Goal: Transaction & Acquisition: Download file/media

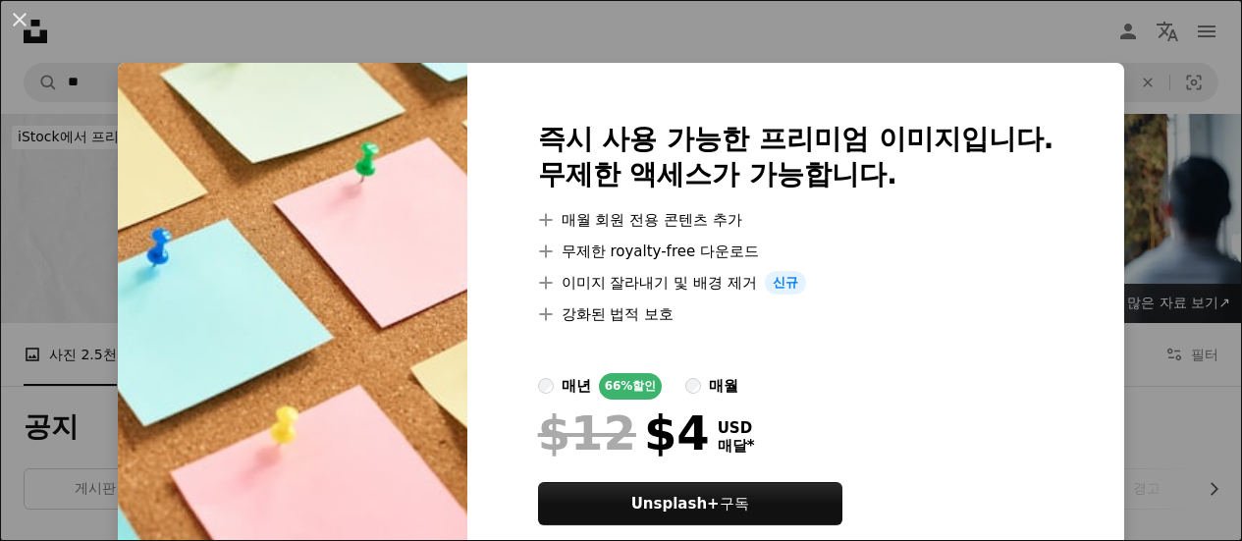
scroll to position [295, 0]
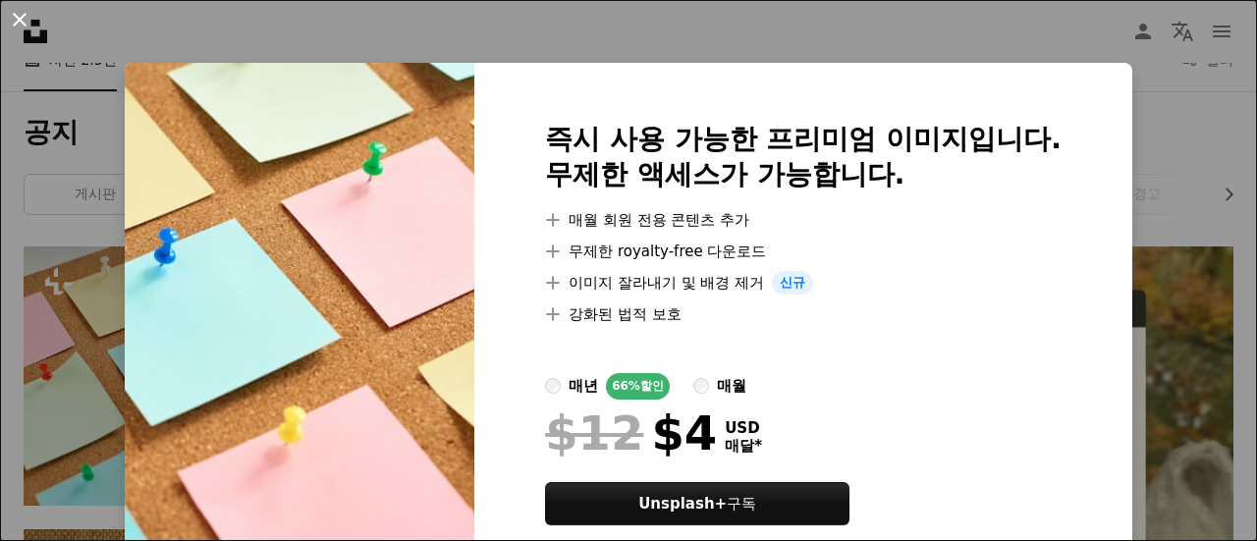
click at [29, 23] on button "An X shape" at bounding box center [20, 20] width 24 height 24
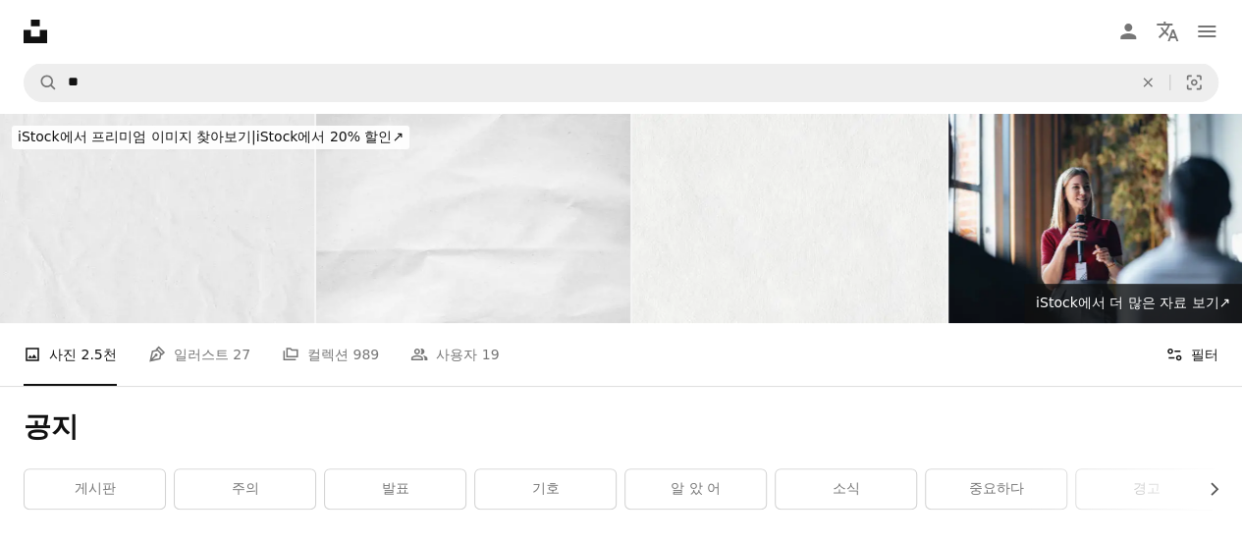
click at [1198, 365] on button "Filters 필터" at bounding box center [1192, 354] width 53 height 63
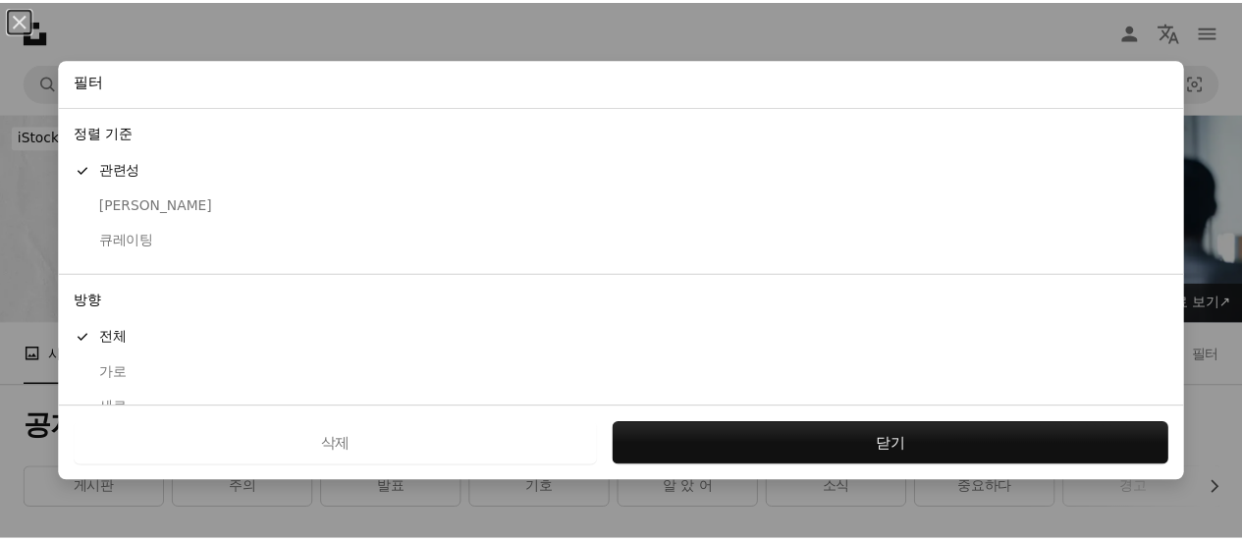
scroll to position [235, 0]
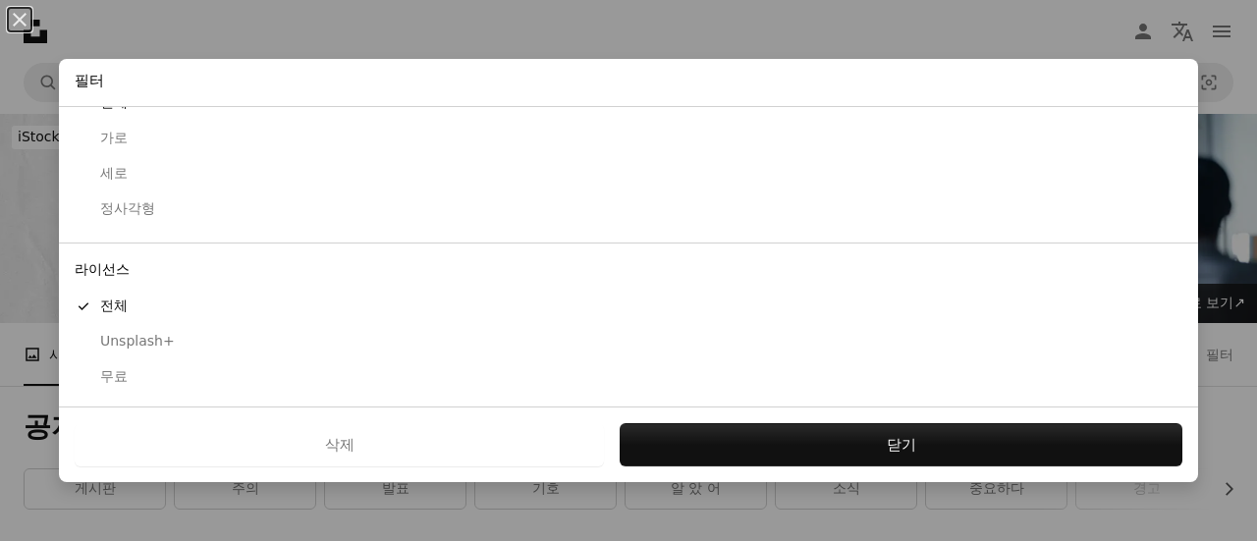
click at [104, 378] on div "무료" at bounding box center [629, 377] width 1108 height 20
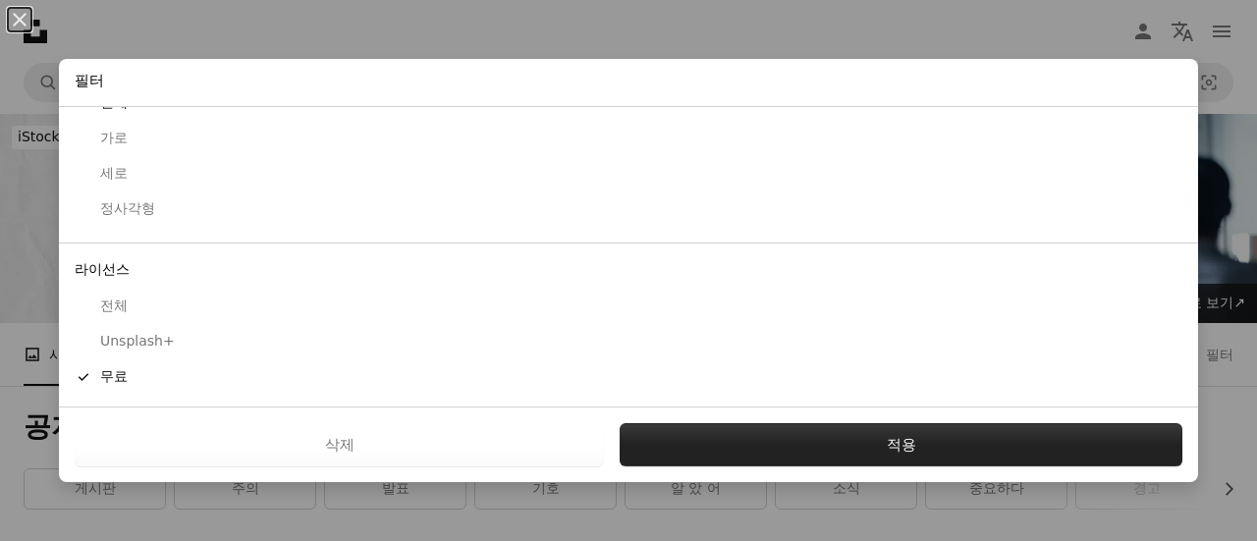
click at [794, 454] on button "적용" at bounding box center [901, 444] width 563 height 43
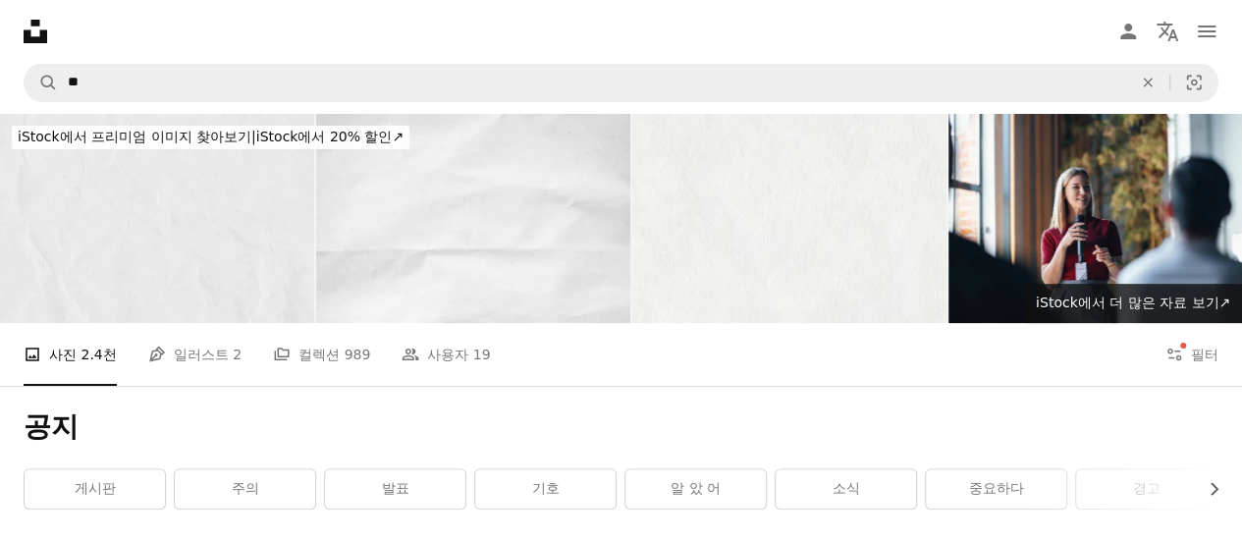
scroll to position [393, 0]
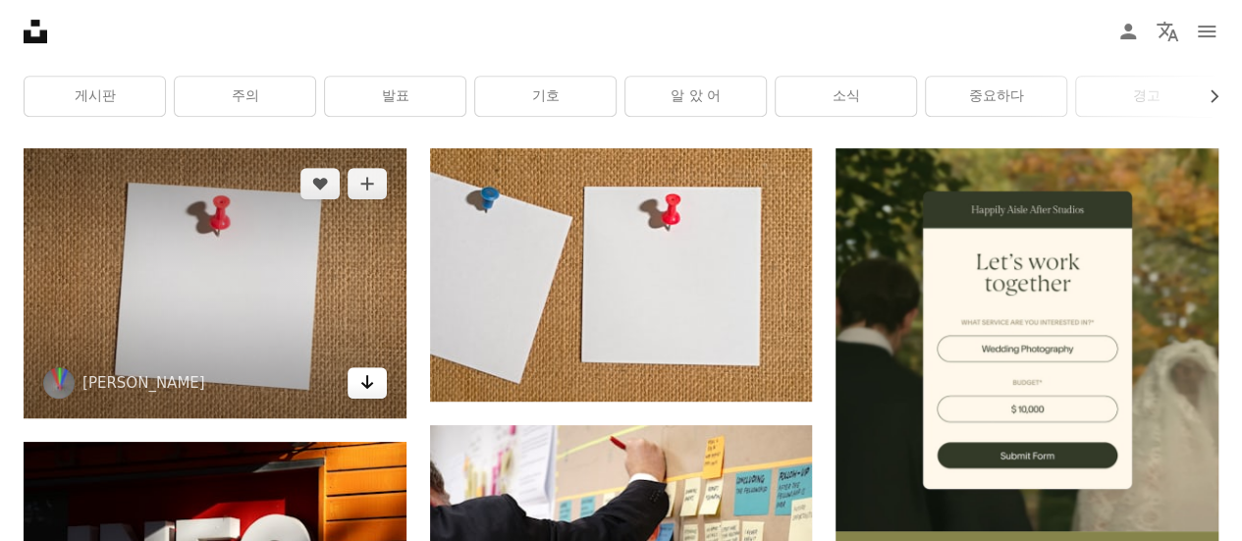
click at [369, 379] on icon "Arrow pointing down" at bounding box center [367, 382] width 16 height 24
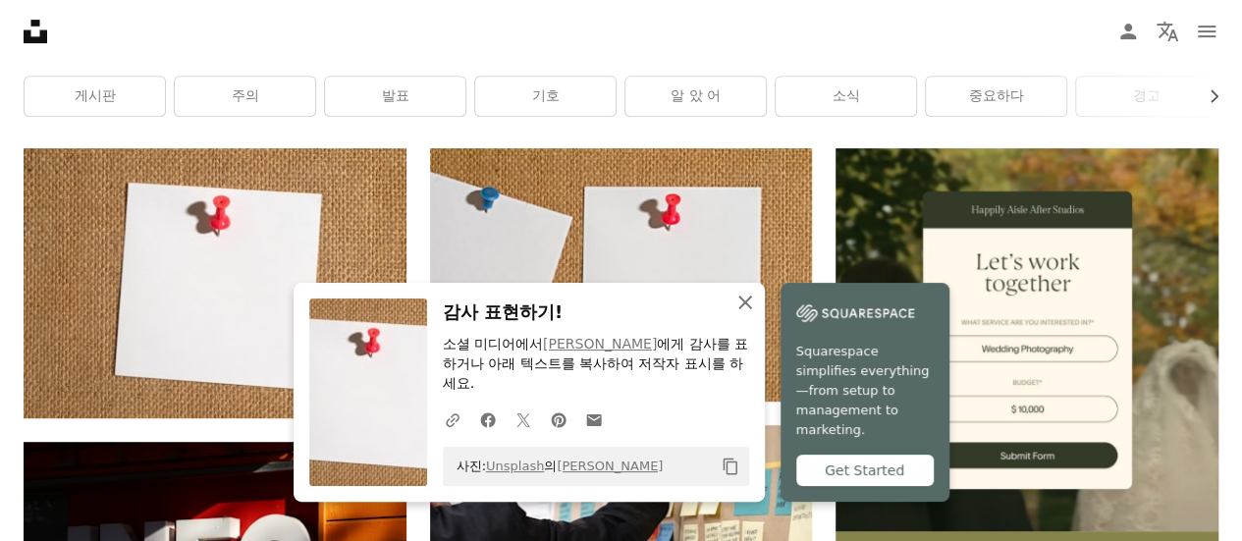
click at [740, 301] on icon "button" at bounding box center [746, 303] width 14 height 14
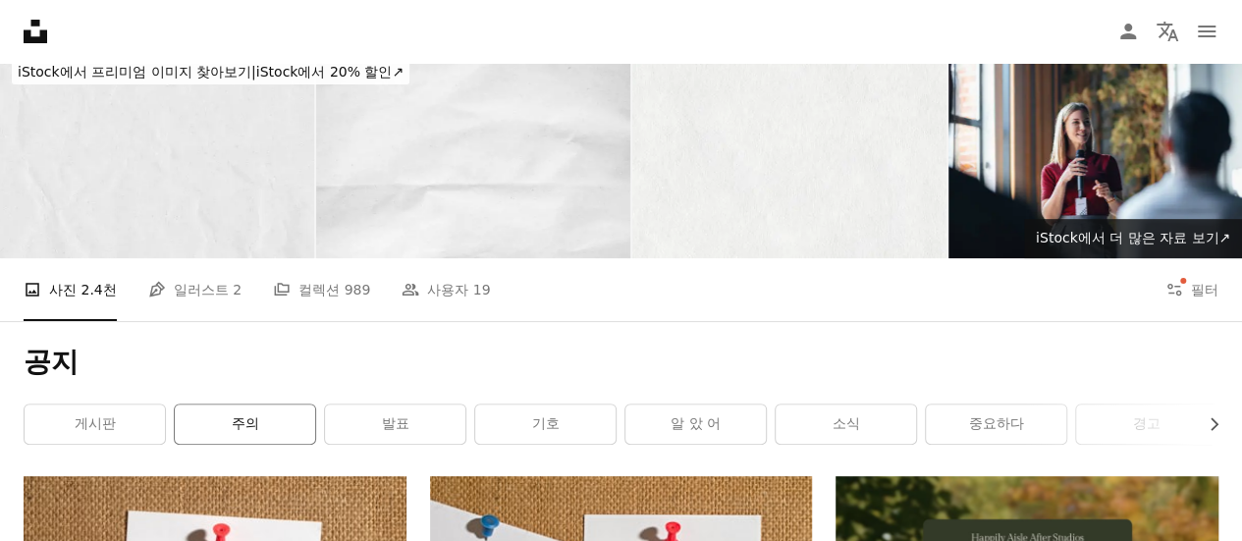
scroll to position [0, 0]
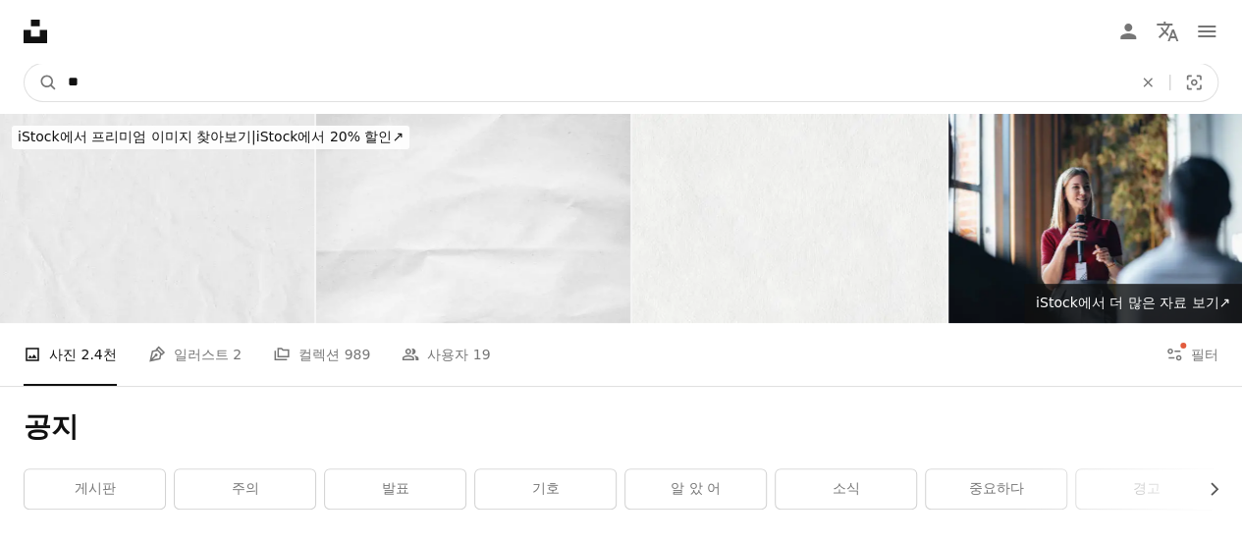
drag, startPoint x: 281, startPoint y: 99, endPoint x: 0, endPoint y: 91, distance: 281.0
click at [0, 91] on nav "A magnifying glass ** An X shape Visual search Filters Unsplash+ 구독 로그인 이미지 제출" at bounding box center [621, 82] width 1242 height 63
type input "***"
click button "A magnifying glass" at bounding box center [41, 82] width 33 height 37
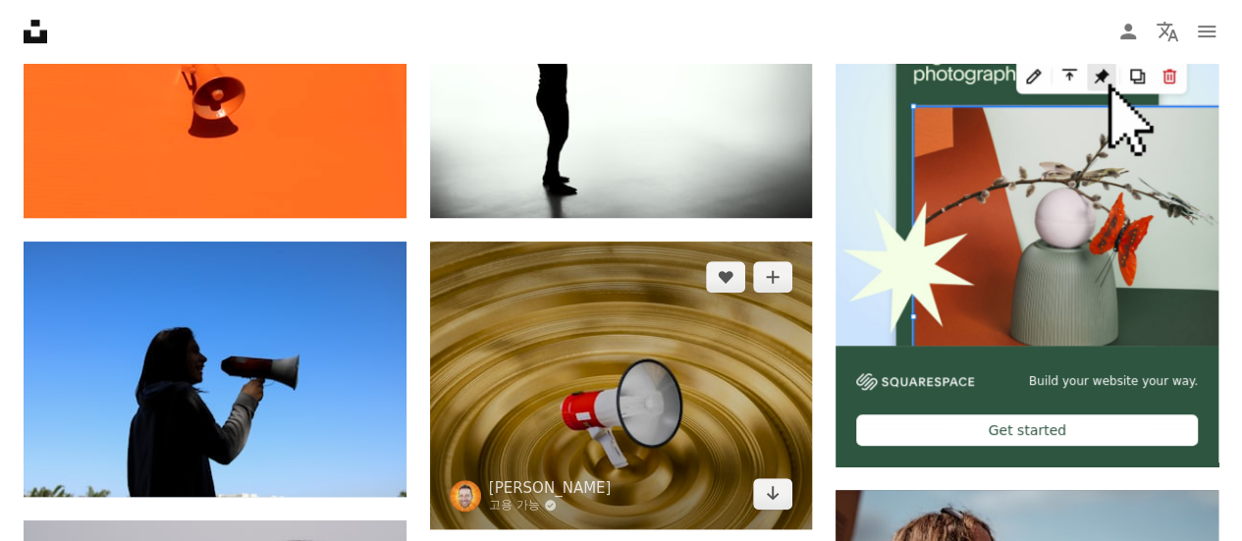
scroll to position [687, 0]
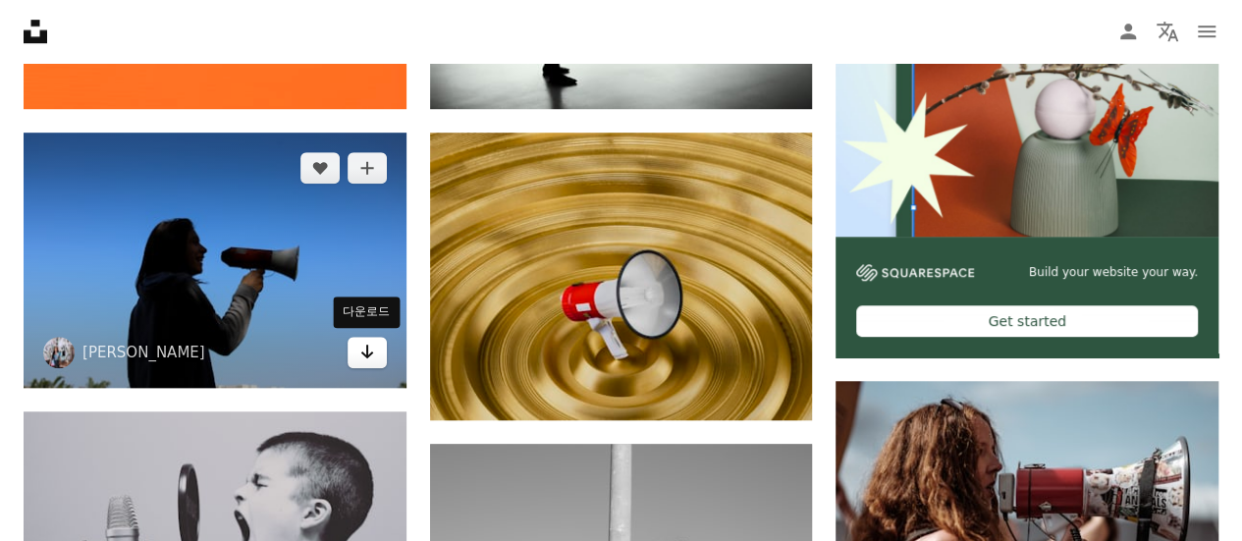
click at [373, 355] on icon "Arrow pointing down" at bounding box center [367, 352] width 16 height 24
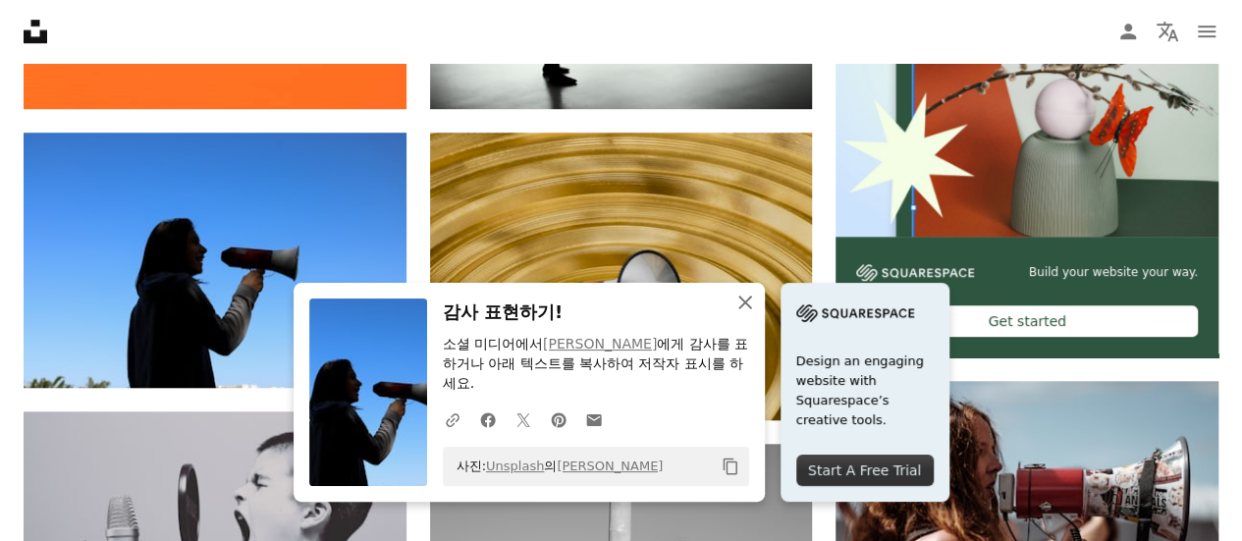
click at [742, 304] on icon "button" at bounding box center [746, 303] width 14 height 14
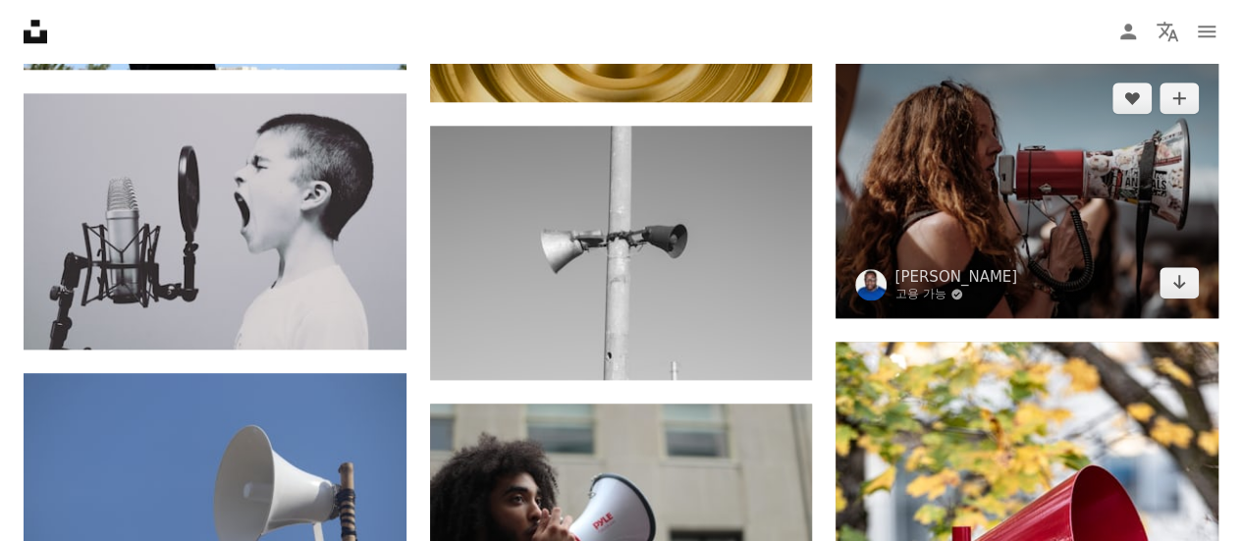
scroll to position [884, 0]
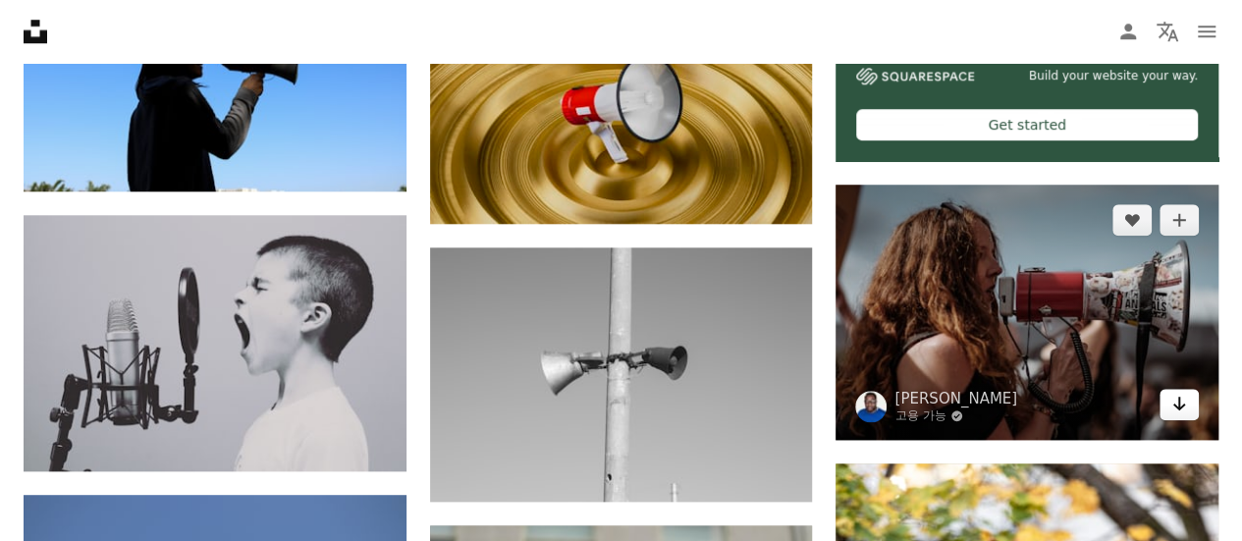
click at [1178, 399] on icon "다운로드" at bounding box center [1180, 404] width 13 height 14
